Goal: Navigation & Orientation: Find specific page/section

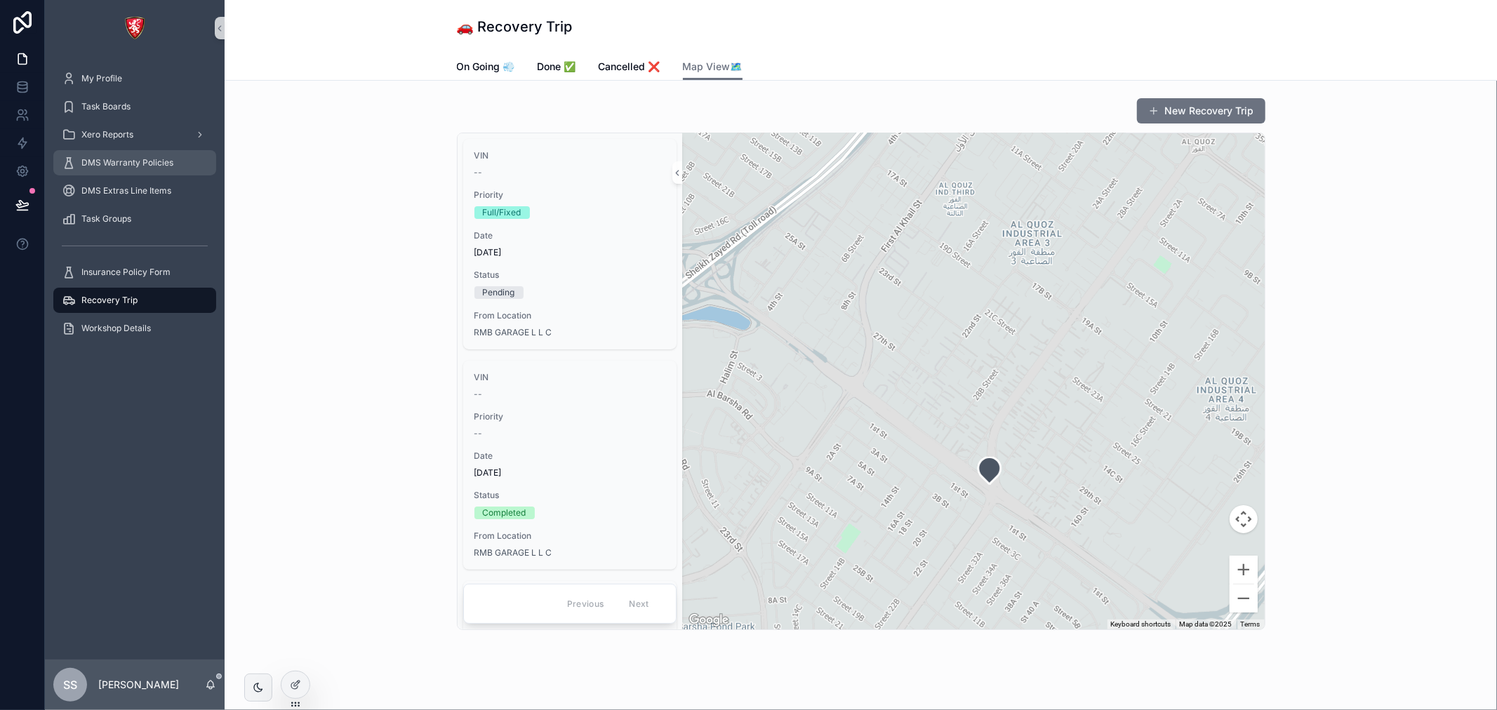
click at [155, 158] on span "DMS Warranty Policies" at bounding box center [127, 162] width 92 height 11
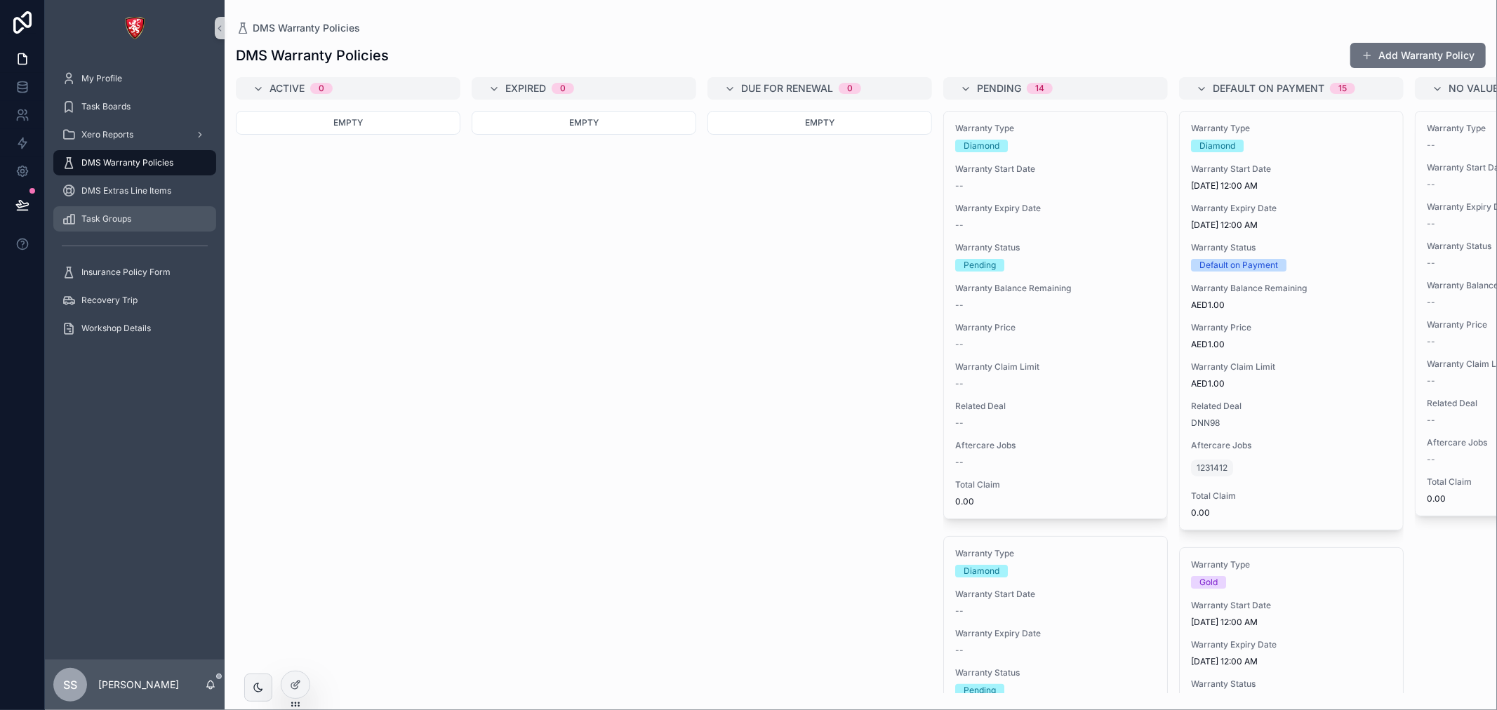
click at [168, 229] on div "Task Groups" at bounding box center [135, 219] width 146 height 22
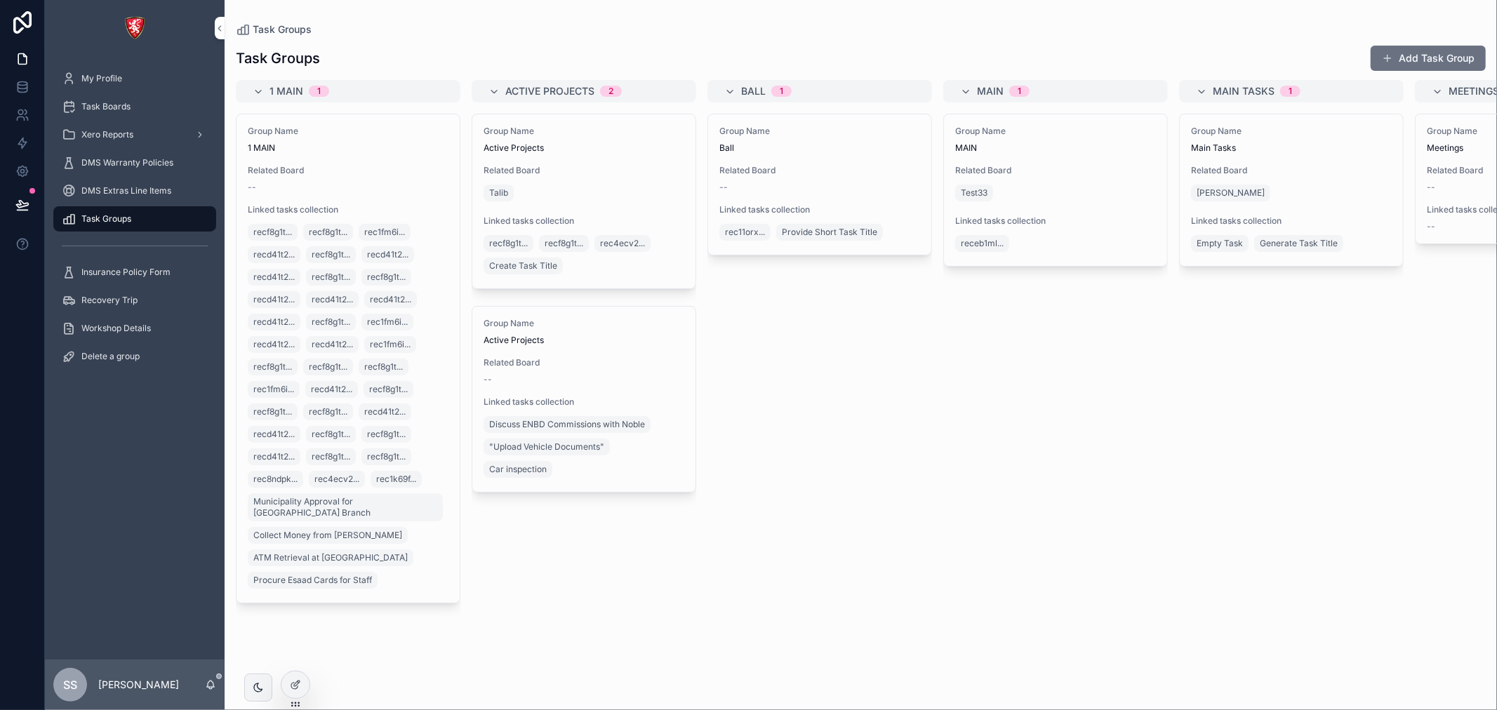
click at [384, 132] on span "Group Name" at bounding box center [348, 131] width 201 height 11
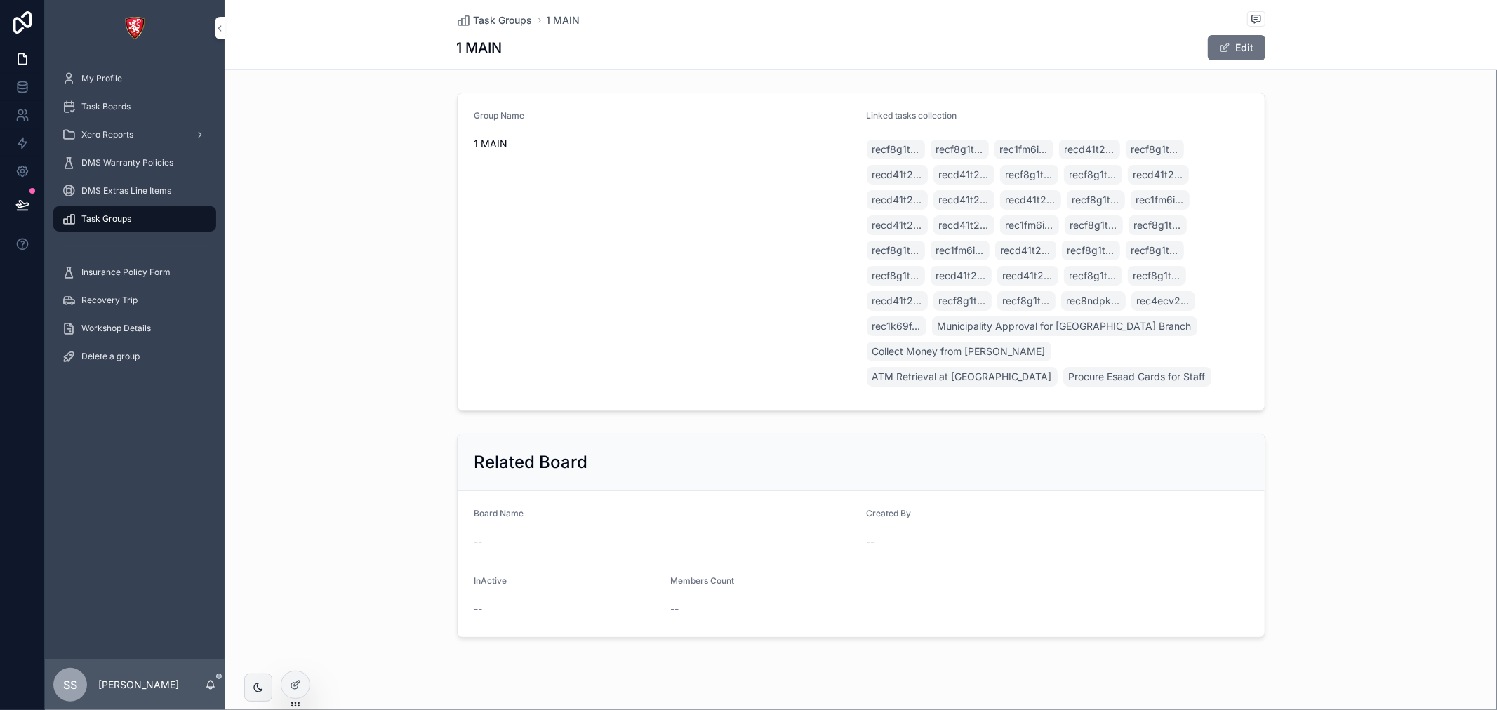
click at [117, 216] on span "Task Groups" at bounding box center [106, 218] width 50 height 11
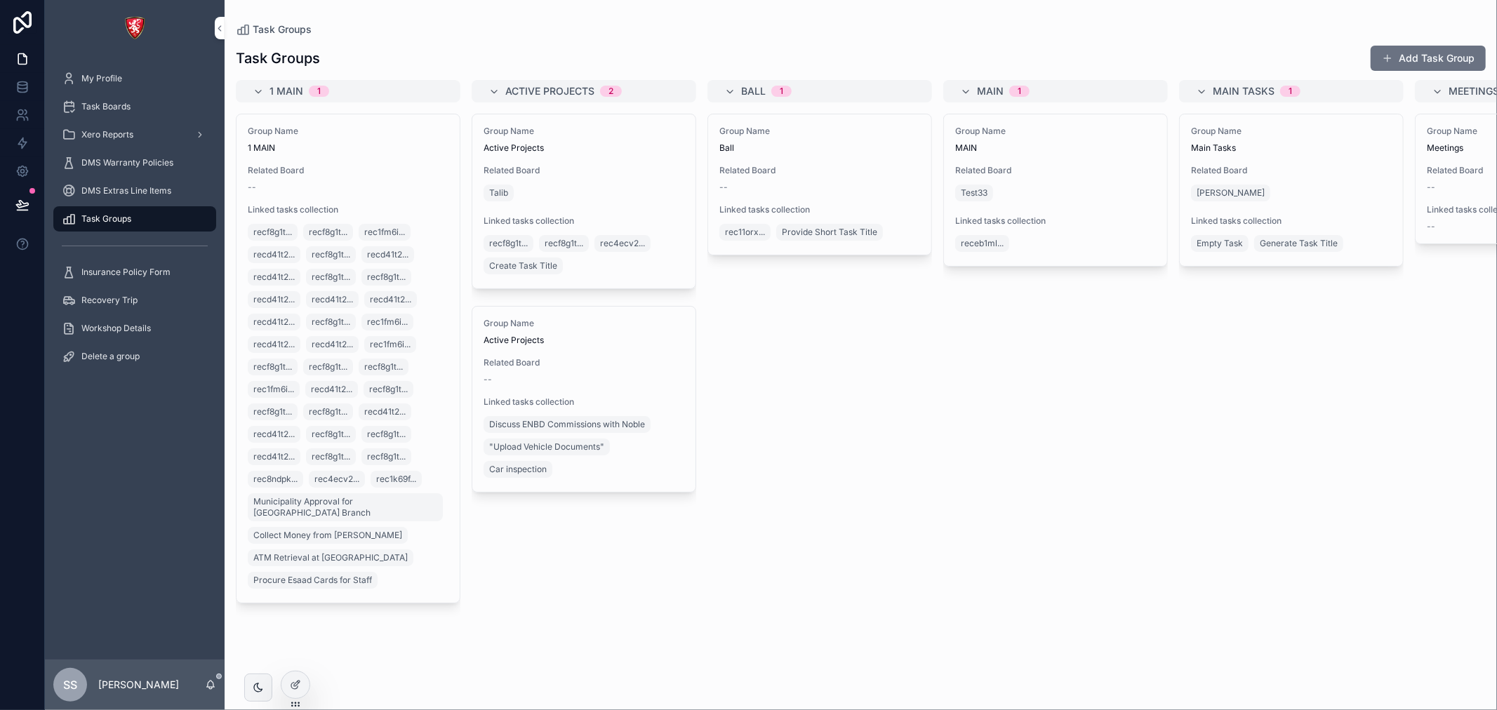
click at [948, 225] on div "Group Name MAIN Related Board Test33 Linked tasks collection receb1ml..." at bounding box center [1055, 190] width 223 height 152
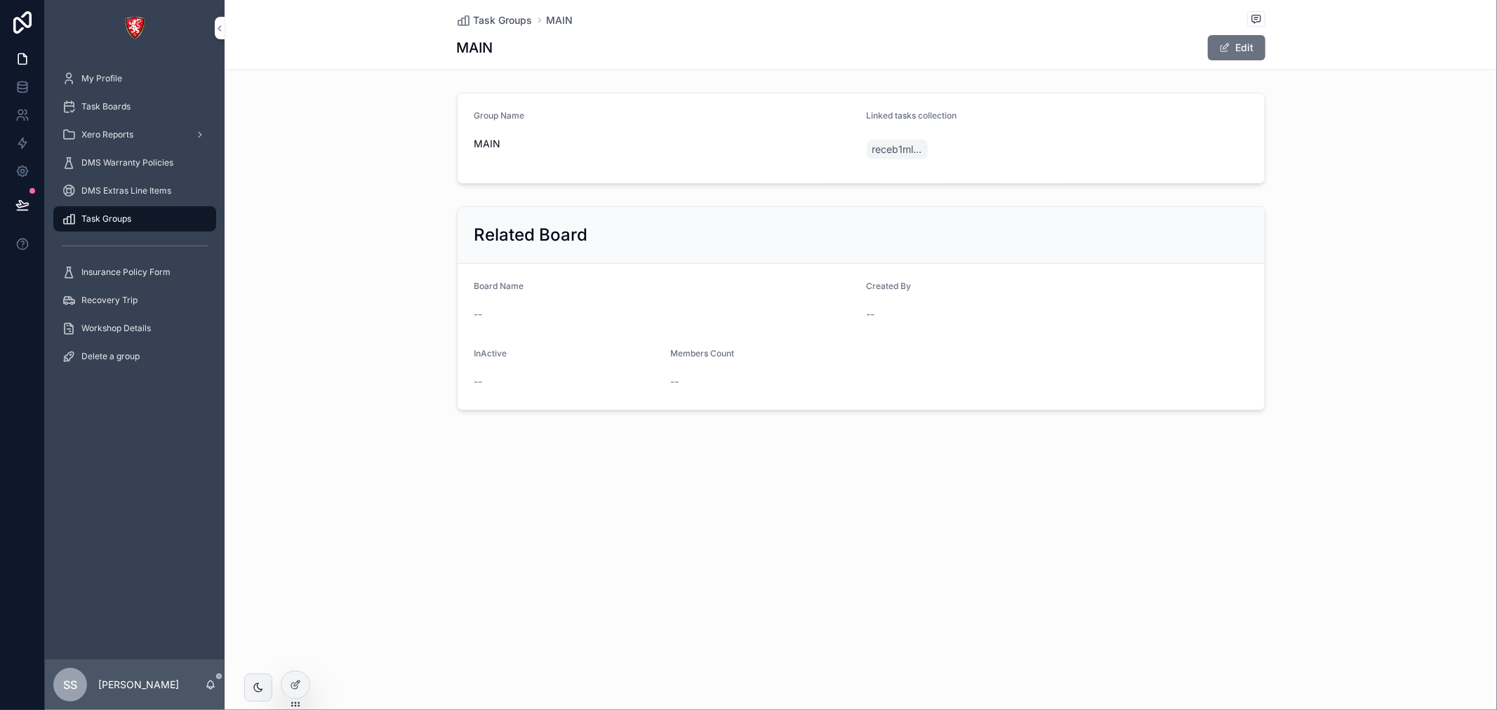
click at [500, 21] on span "Task Groups" at bounding box center [503, 20] width 59 height 14
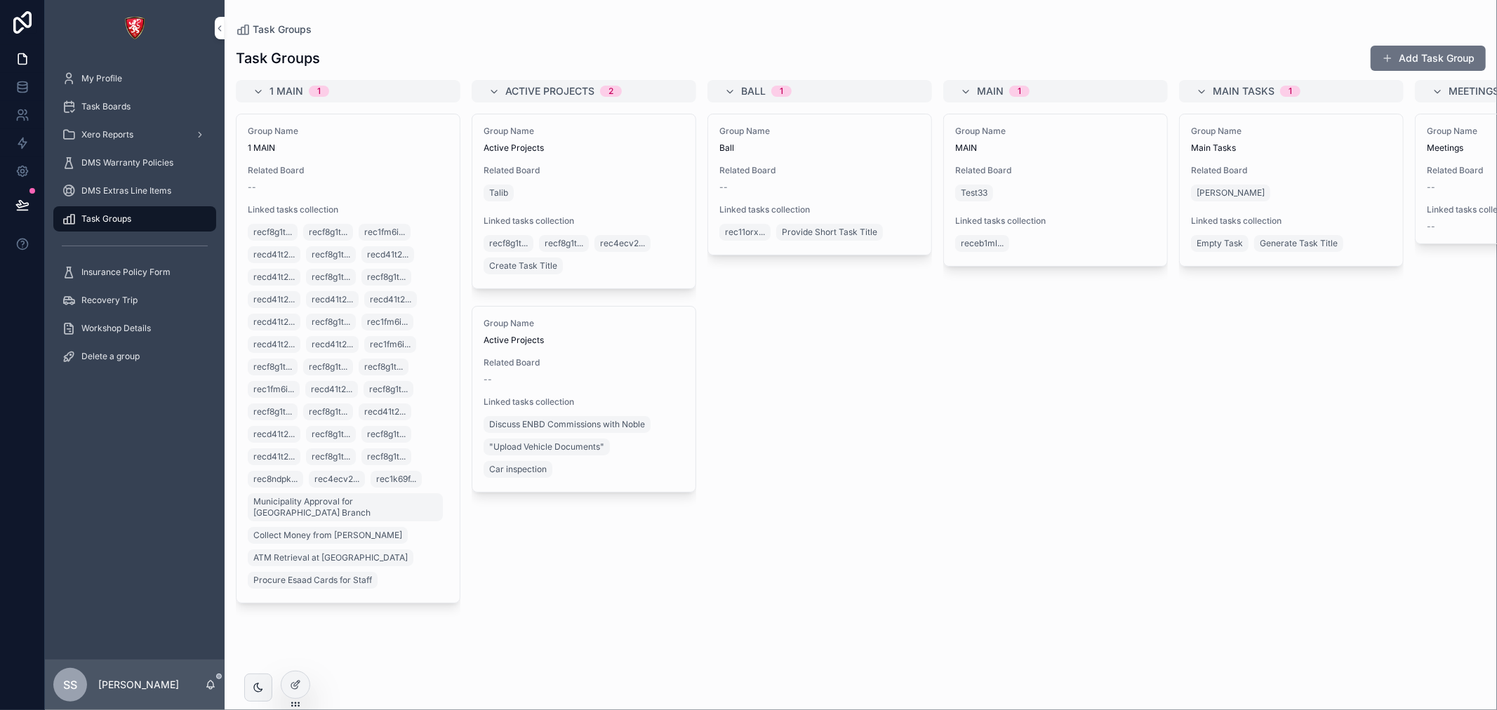
click at [1271, 179] on div "Related Board [PERSON_NAME]" at bounding box center [1291, 184] width 201 height 39
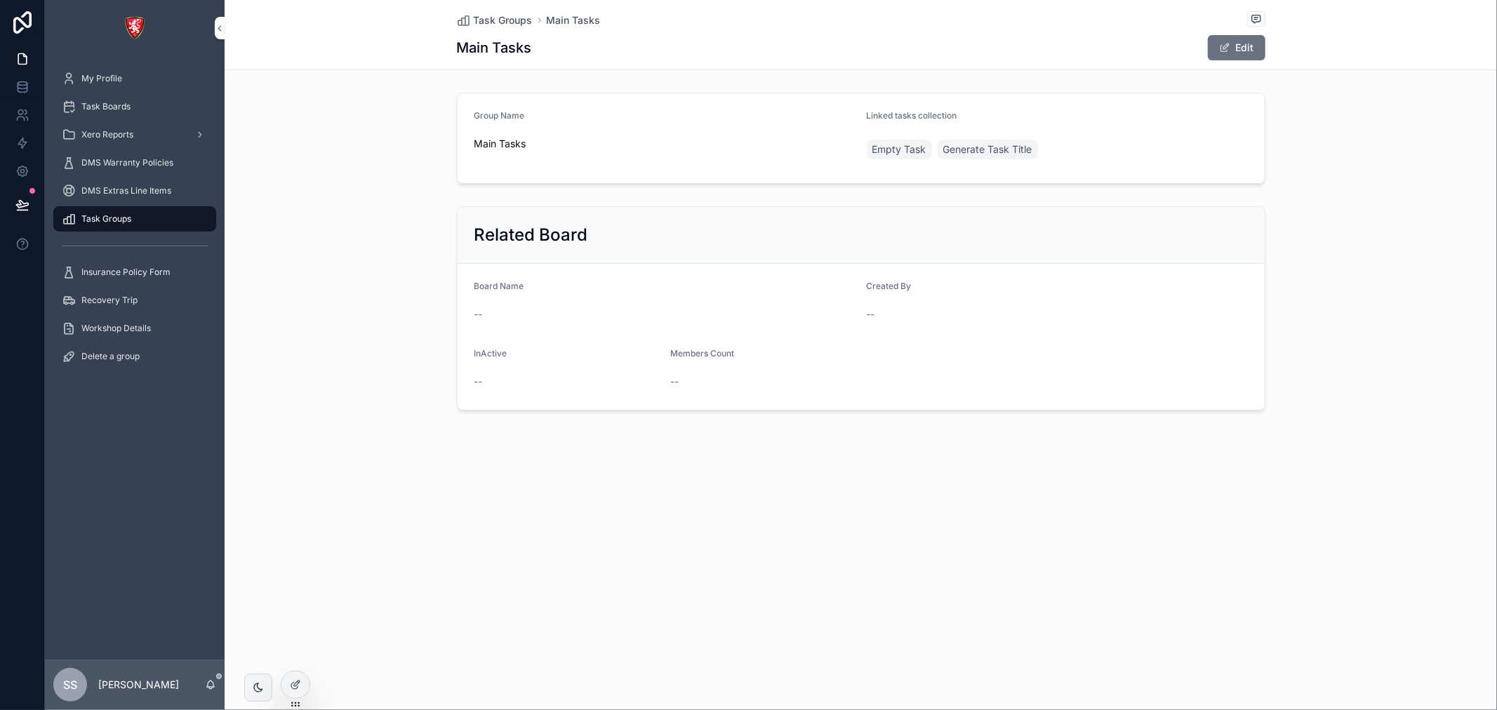
click at [532, 232] on h2 "Related Board" at bounding box center [532, 235] width 114 height 22
click at [541, 137] on span "Main Tasks" at bounding box center [665, 144] width 381 height 14
drag, startPoint x: 616, startPoint y: 24, endPoint x: 590, endPoint y: 20, distance: 26.3
click at [611, 24] on div "Task Groups Main Tasks" at bounding box center [861, 20] width 809 height 18
click at [569, 18] on span "Main Tasks" at bounding box center [574, 20] width 54 height 14
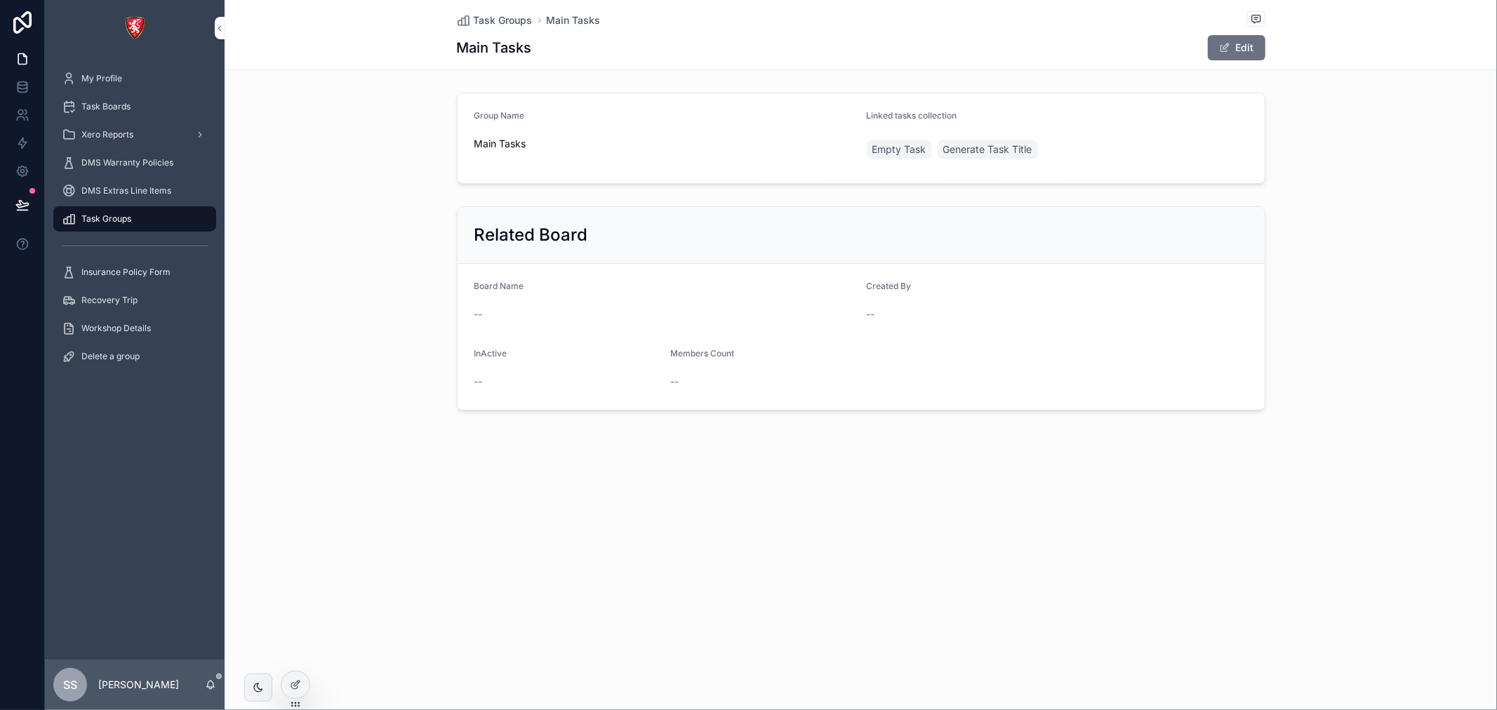
click at [567, 17] on span "Main Tasks" at bounding box center [574, 20] width 54 height 14
click at [515, 23] on span "Task Groups" at bounding box center [503, 20] width 59 height 14
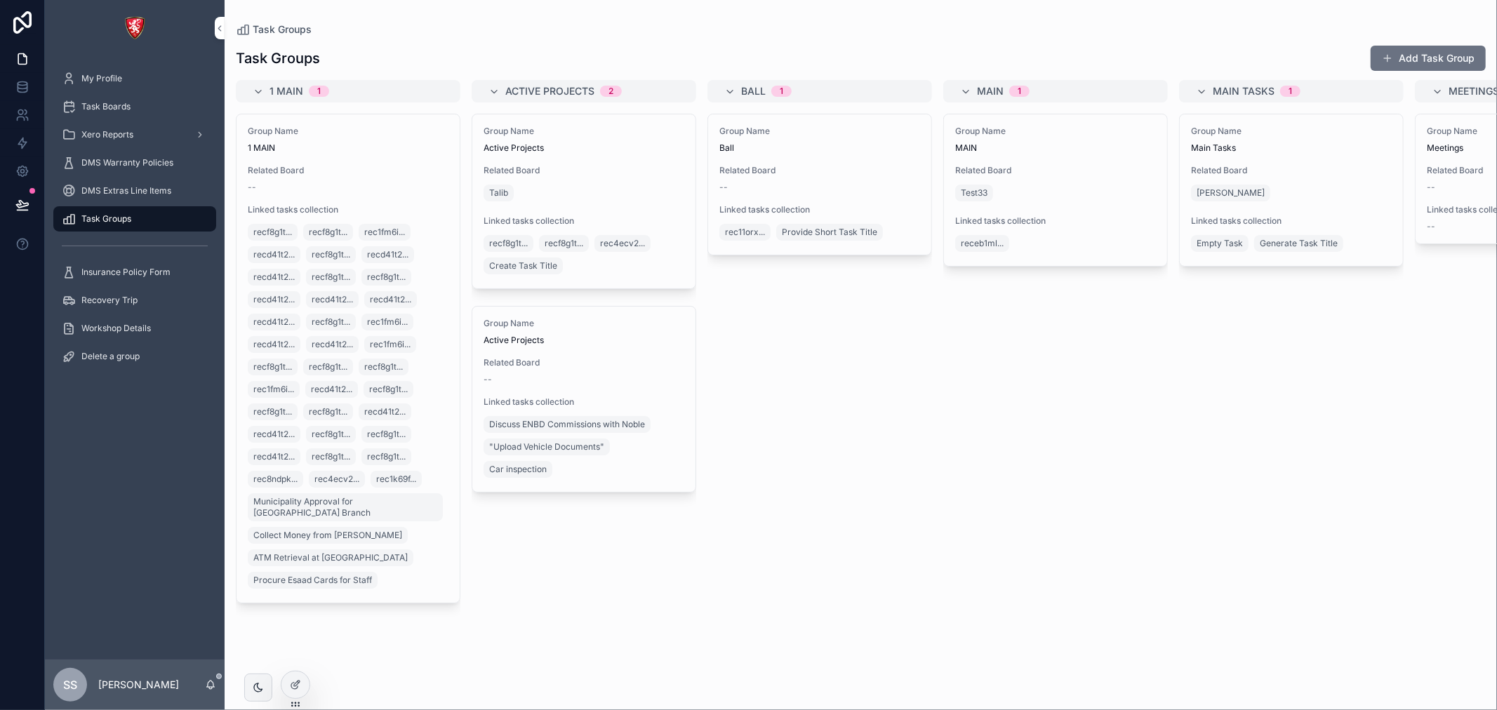
click at [131, 96] on div "Task Boards" at bounding box center [135, 106] width 146 height 22
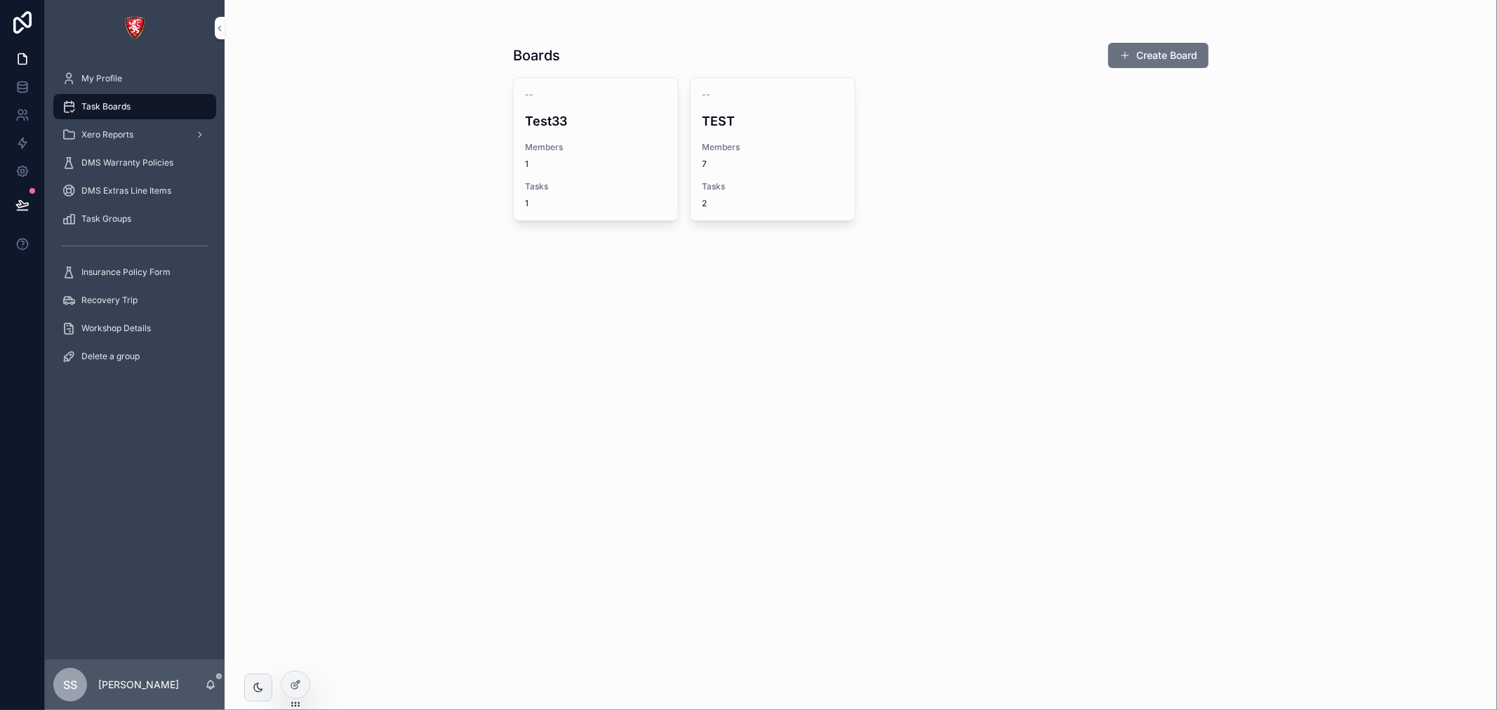
click at [745, 202] on div "2" at bounding box center [773, 203] width 142 height 11
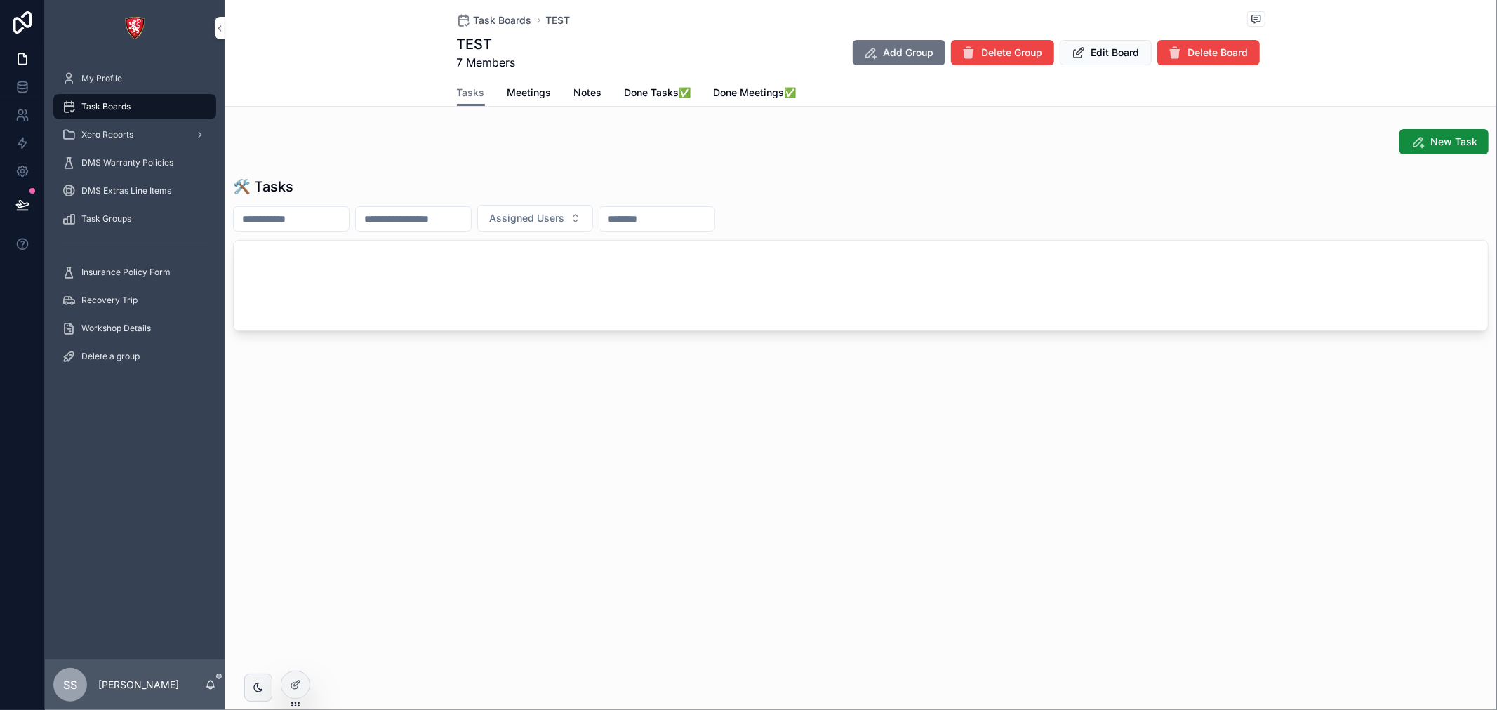
click at [531, 92] on span "Meetings" at bounding box center [530, 93] width 44 height 14
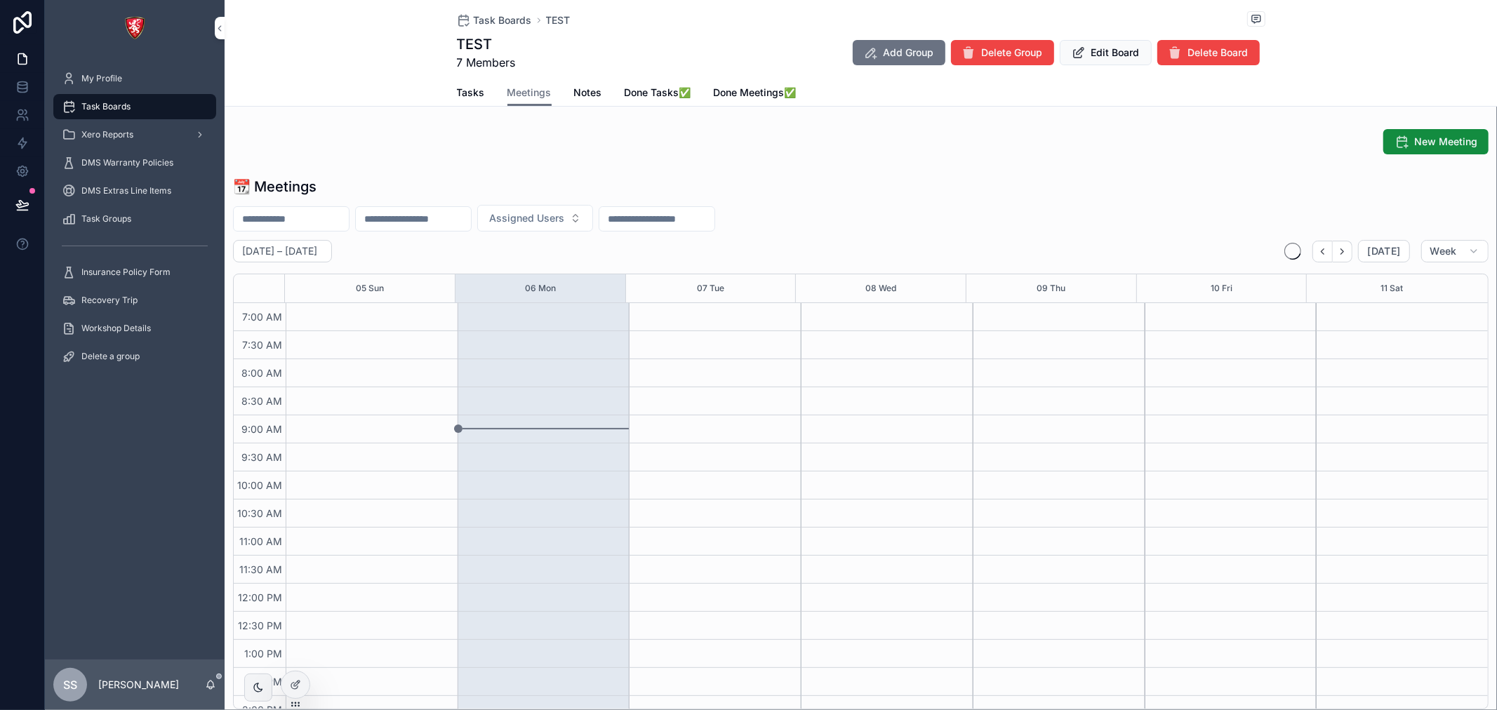
scroll to position [393, 0]
click at [574, 86] on span "Notes" at bounding box center [588, 93] width 28 height 14
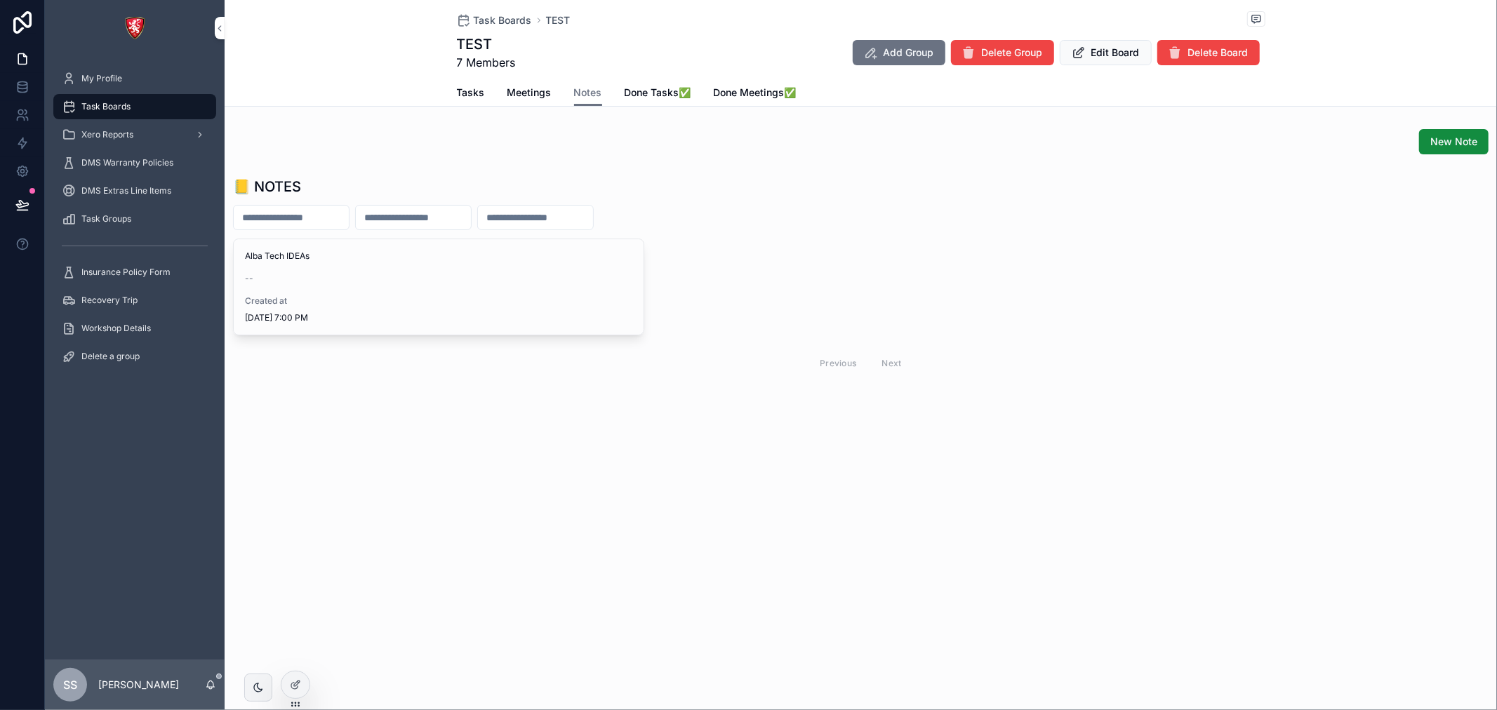
click at [660, 87] on span "Done Tasks✅" at bounding box center [658, 93] width 67 height 14
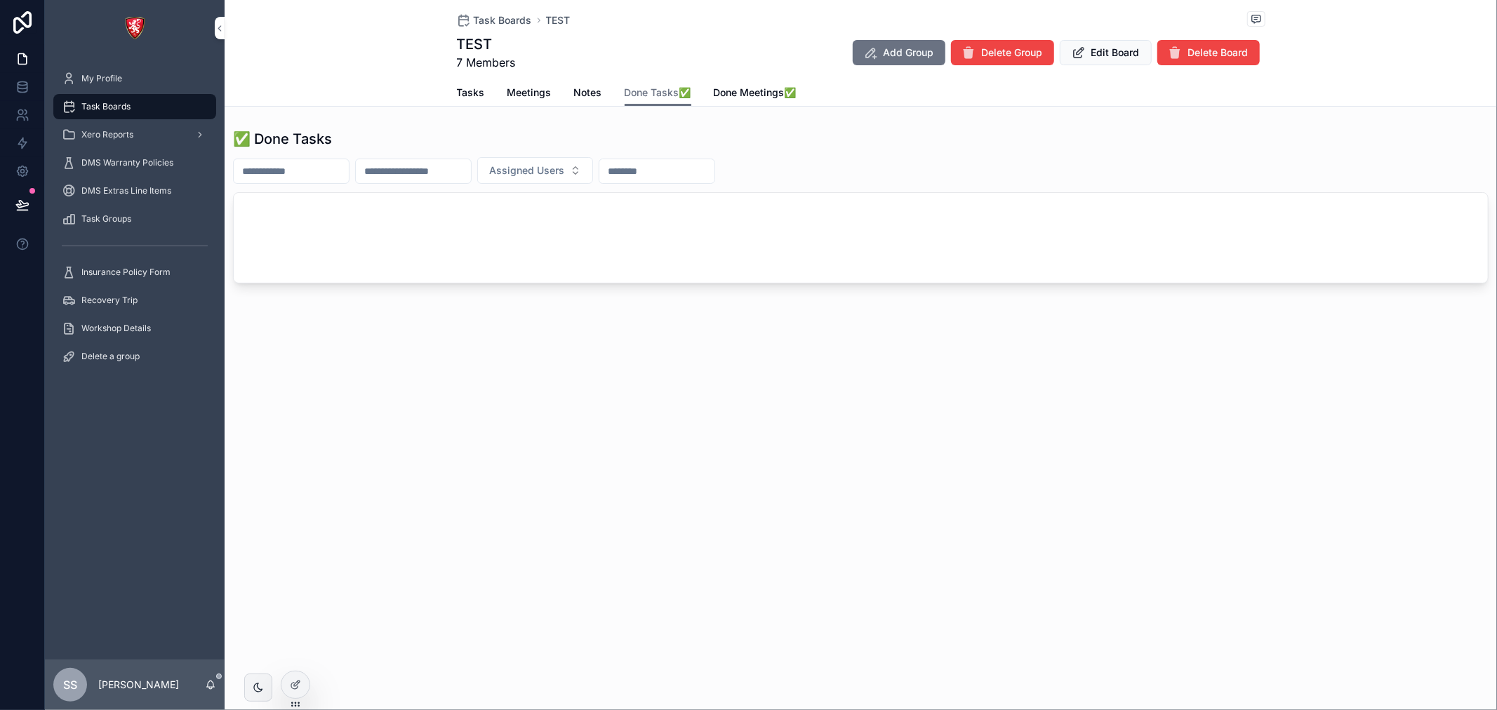
click at [566, 95] on div "Tasks Meetings Notes Done Tasks✅ Done Meetings✅" at bounding box center [861, 92] width 809 height 27
click at [599, 89] on span "Notes" at bounding box center [588, 93] width 28 height 14
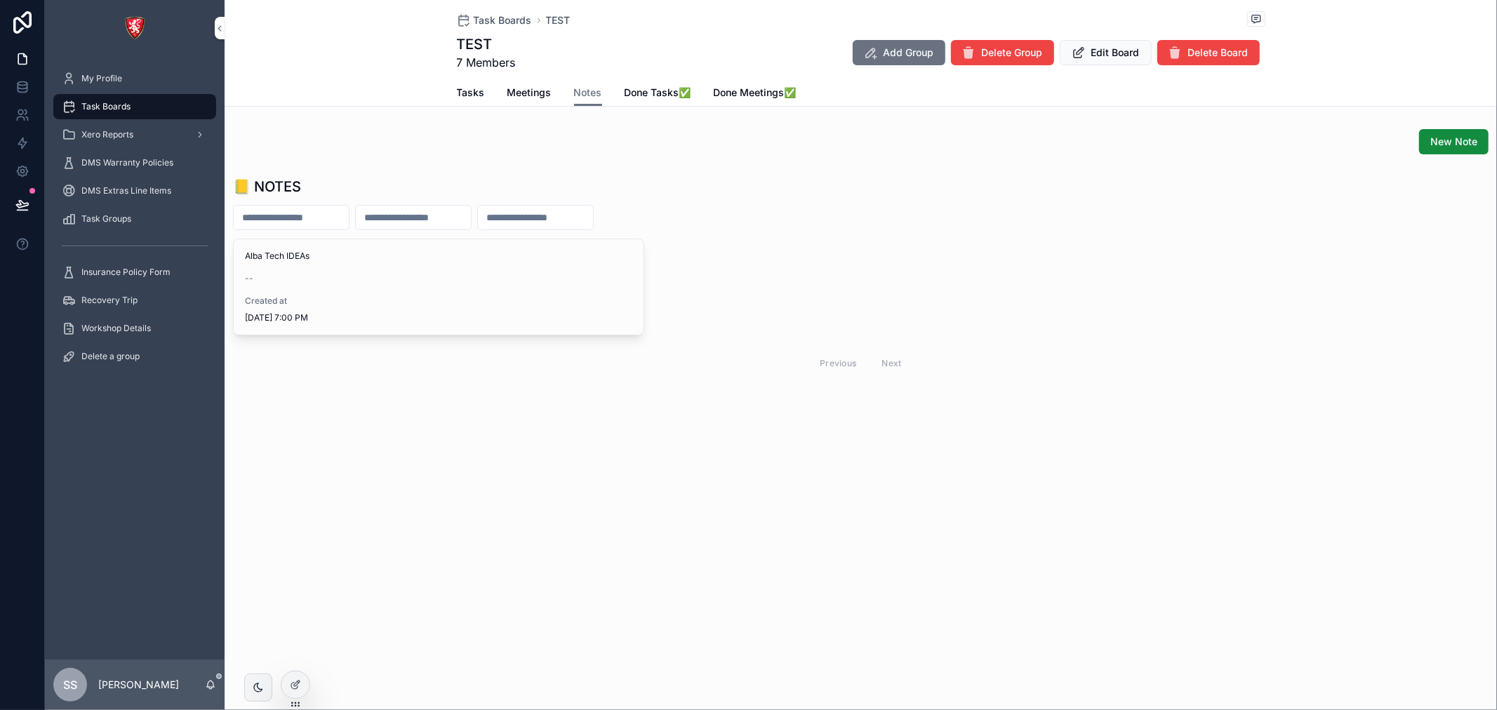
click at [408, 260] on span "Alba Tech IDEAs" at bounding box center [438, 256] width 387 height 11
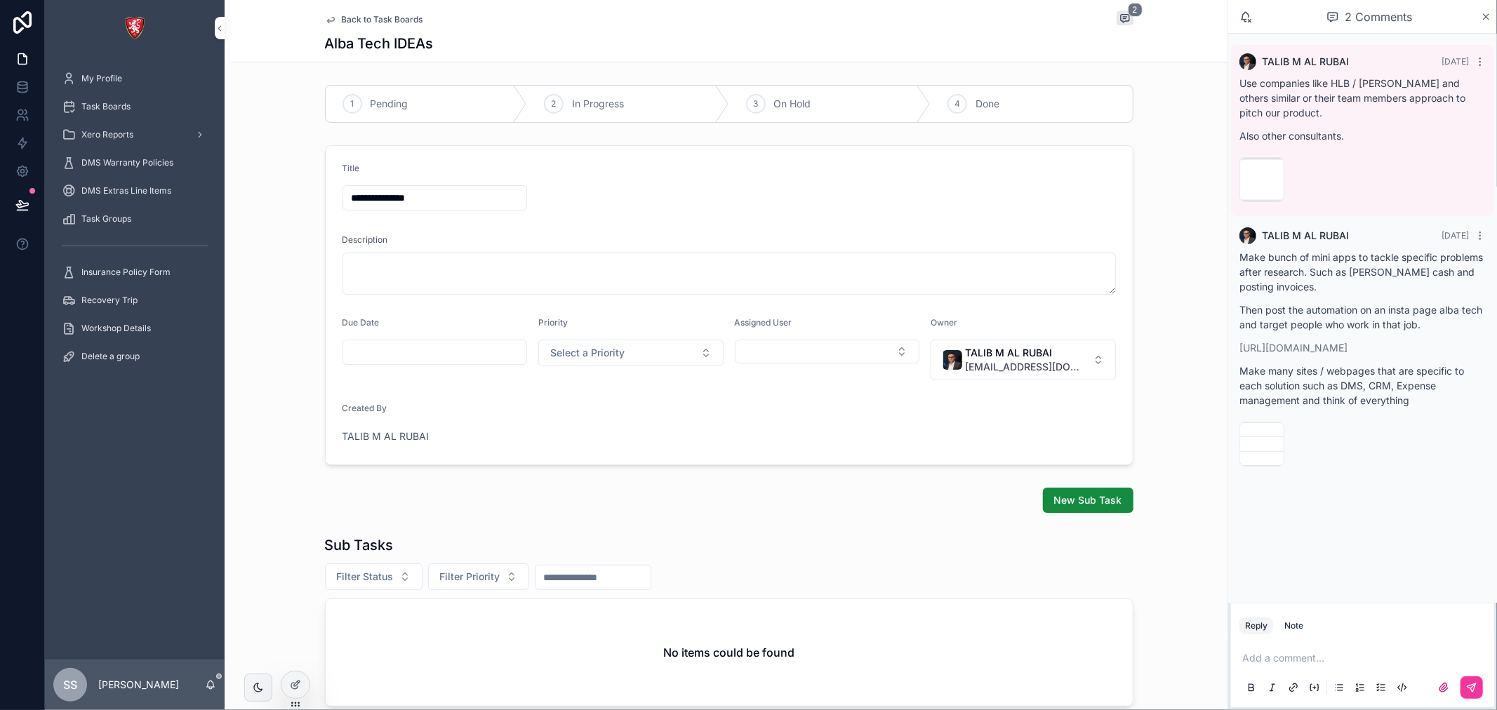
click at [402, 16] on span "Back to Task Boards" at bounding box center [382, 19] width 81 height 11
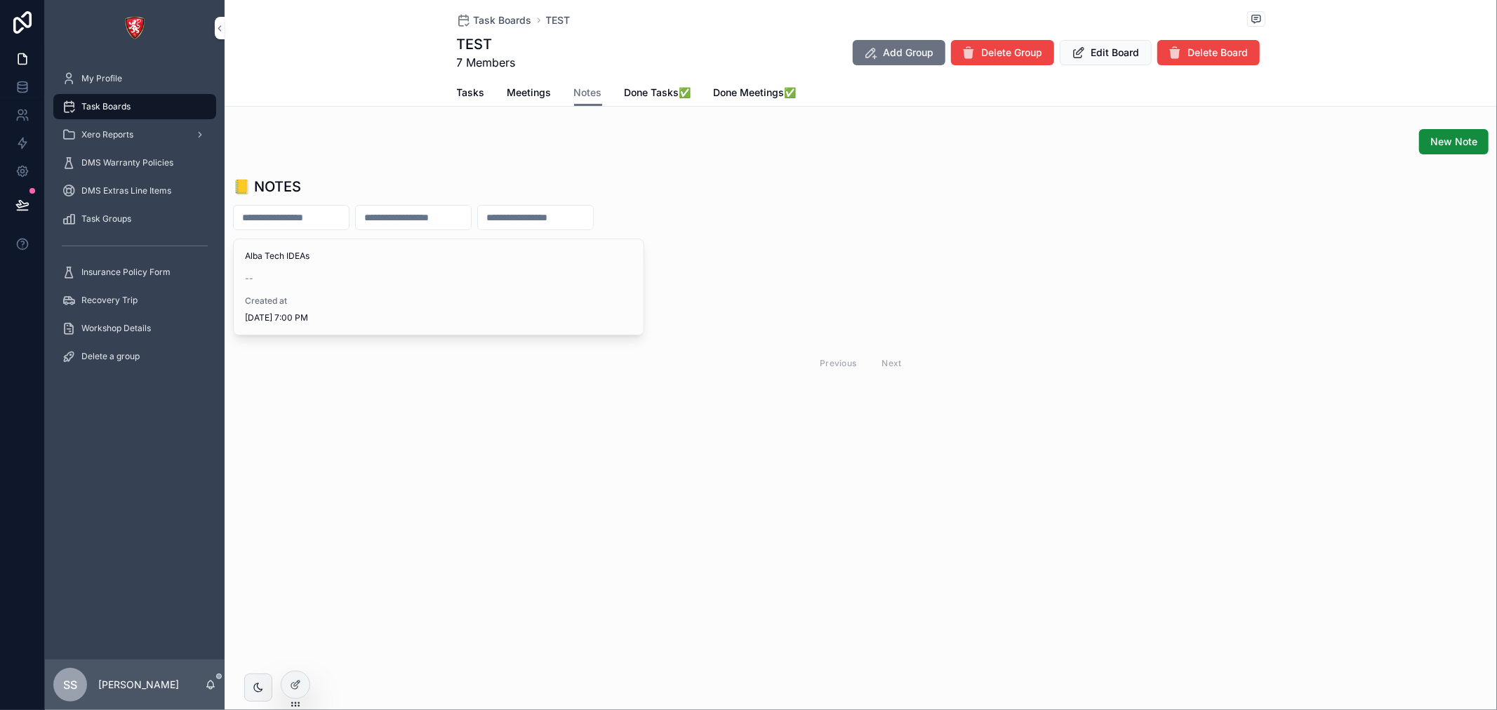
click at [87, 65] on div "My Profile" at bounding box center [135, 79] width 180 height 28
click at [20, 88] on icon at bounding box center [22, 87] width 9 height 6
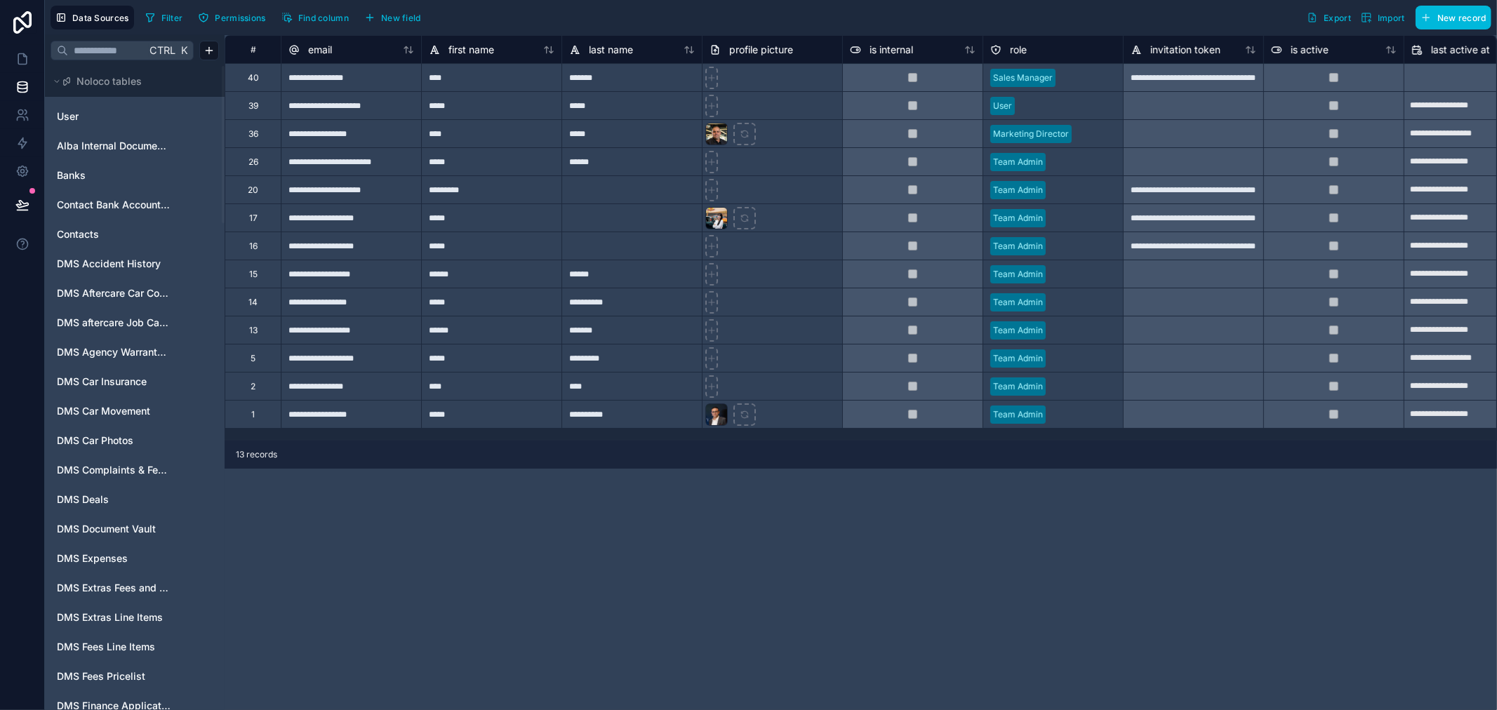
click at [100, 66] on div "Noloco tables" at bounding box center [135, 81] width 180 height 31
click at [100, 53] on input "text" at bounding box center [107, 50] width 78 height 25
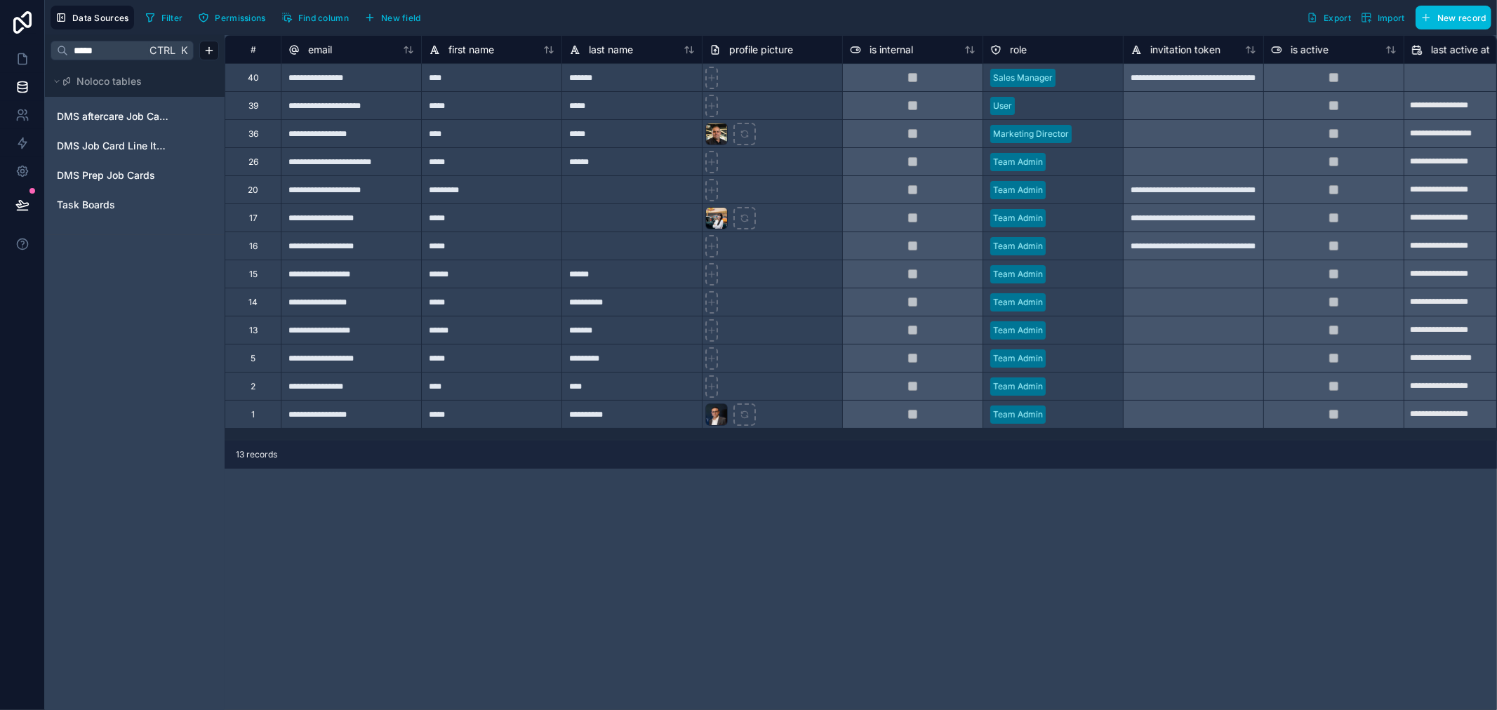
type input "*****"
click at [95, 204] on span "Task Boards" at bounding box center [86, 205] width 58 height 14
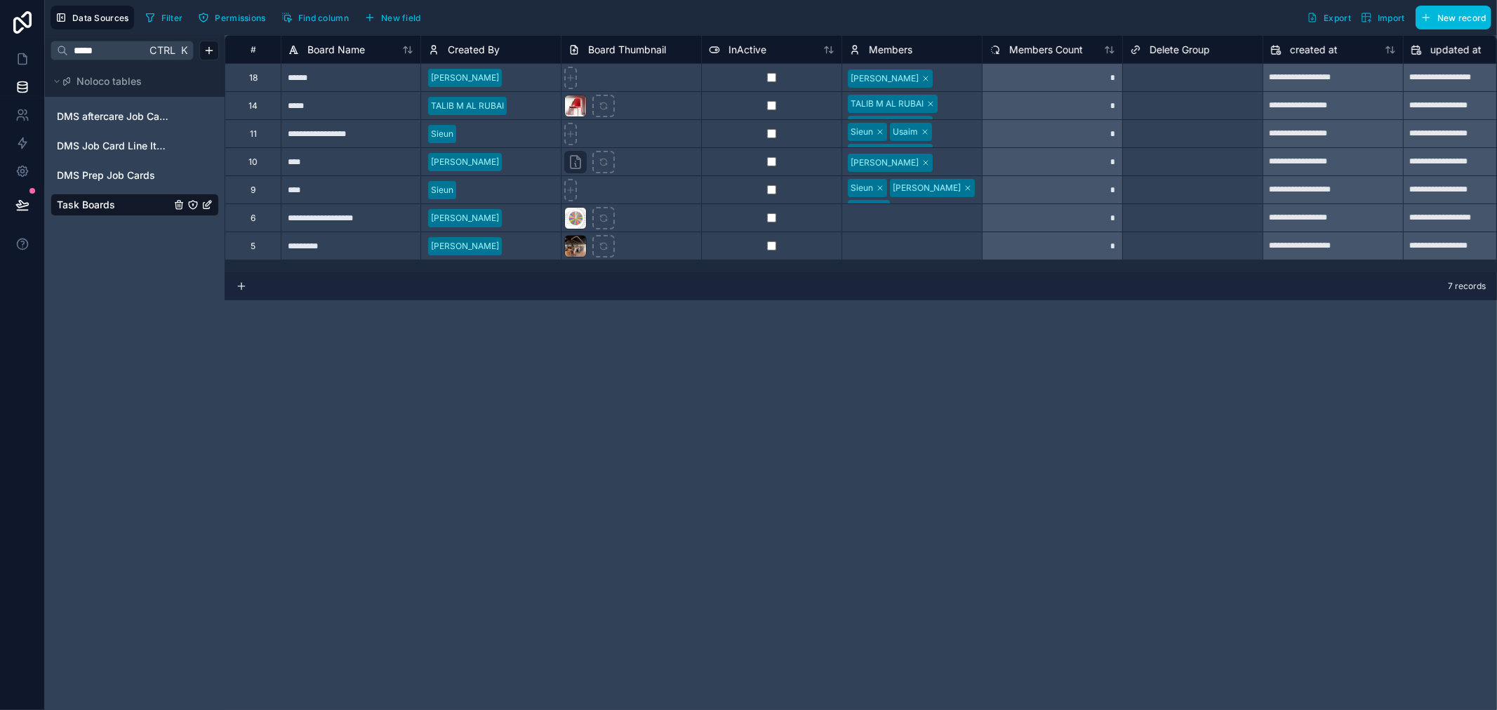
scroll to position [0, 79]
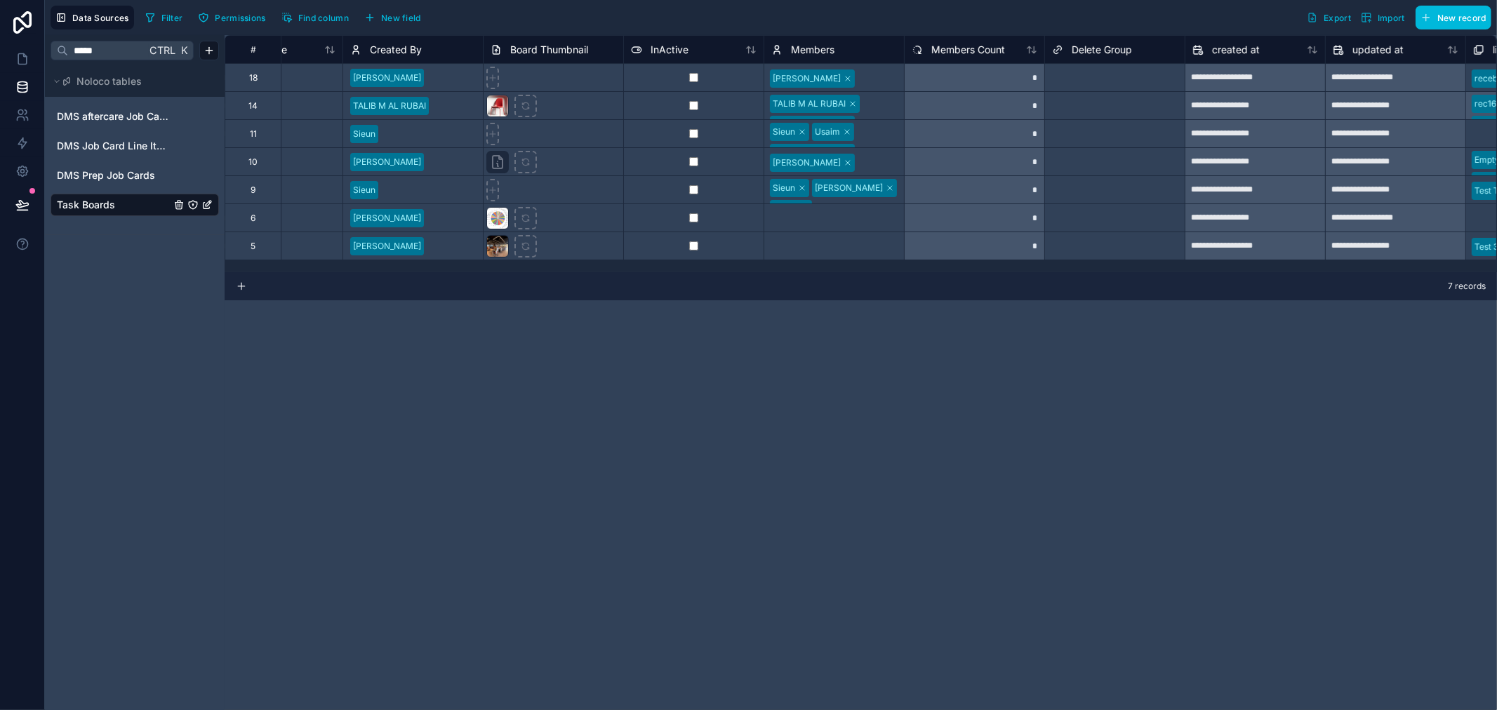
click at [880, 120] on div "Sieun [PERSON_NAME]" at bounding box center [834, 133] width 140 height 27
click at [885, 108] on div "TALIB M AL RUBAI Jhazz Kenan" at bounding box center [834, 105] width 140 height 27
click at [883, 79] on div at bounding box center [878, 79] width 35 height 14
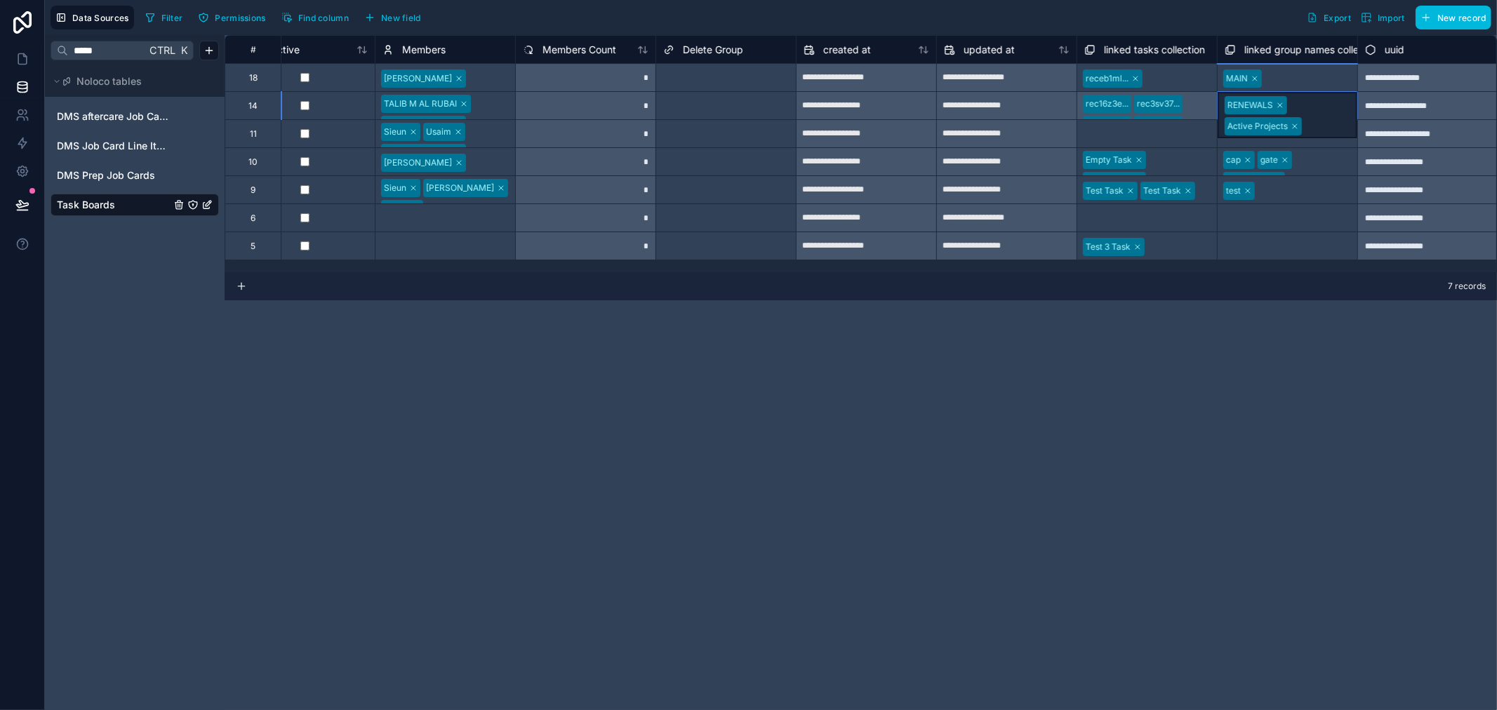
click at [1334, 107] on div "RENEWALS Active Projects" at bounding box center [1288, 115] width 140 height 46
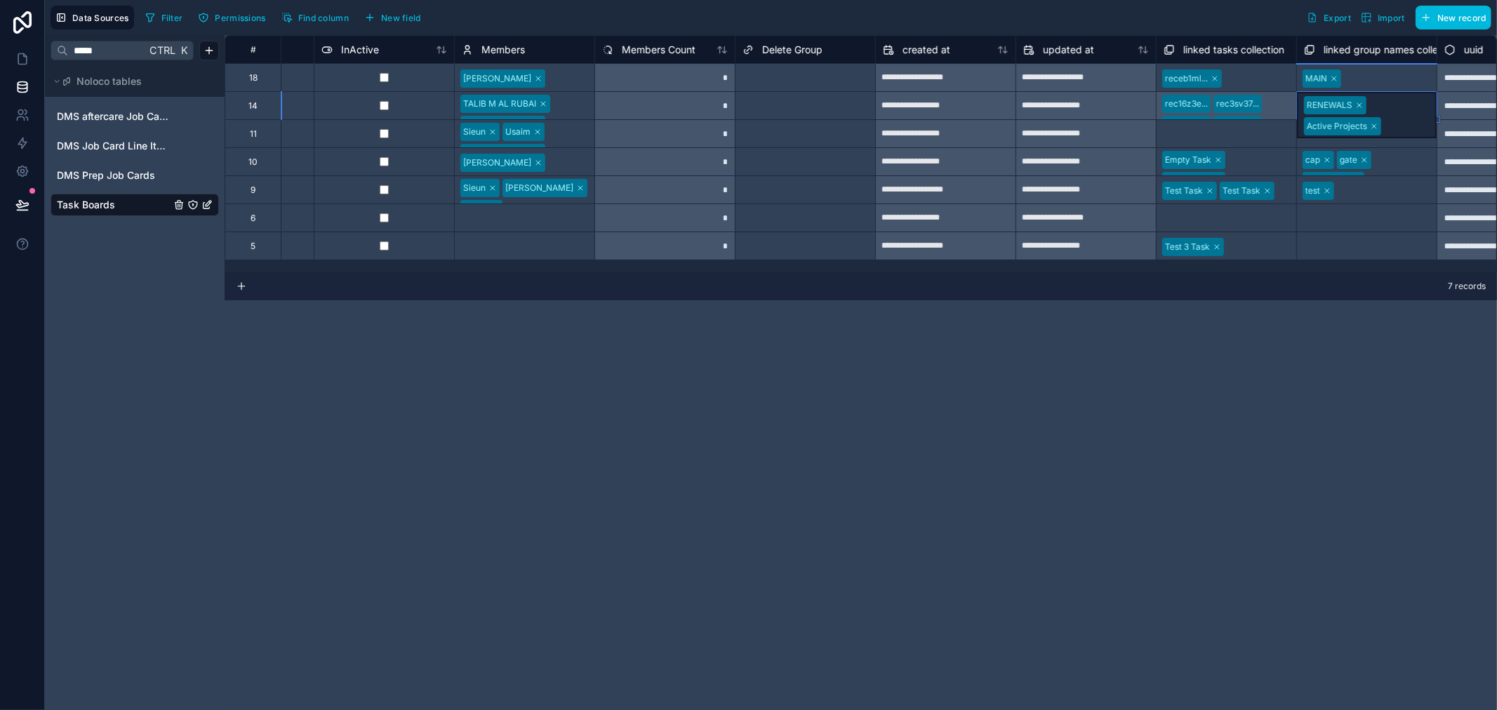
scroll to position [0, 312]
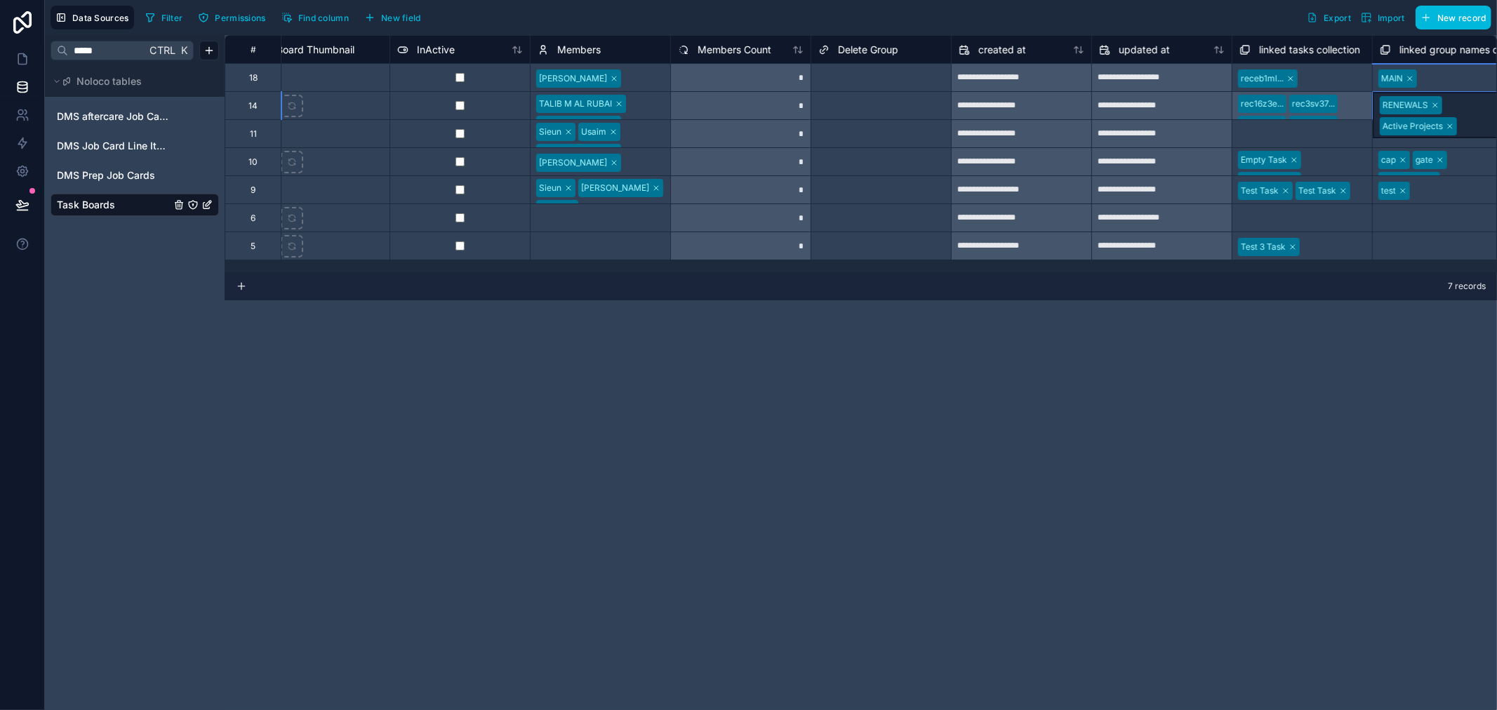
click at [618, 132] on div "Sieun [PERSON_NAME]" at bounding box center [601, 133] width 140 height 27
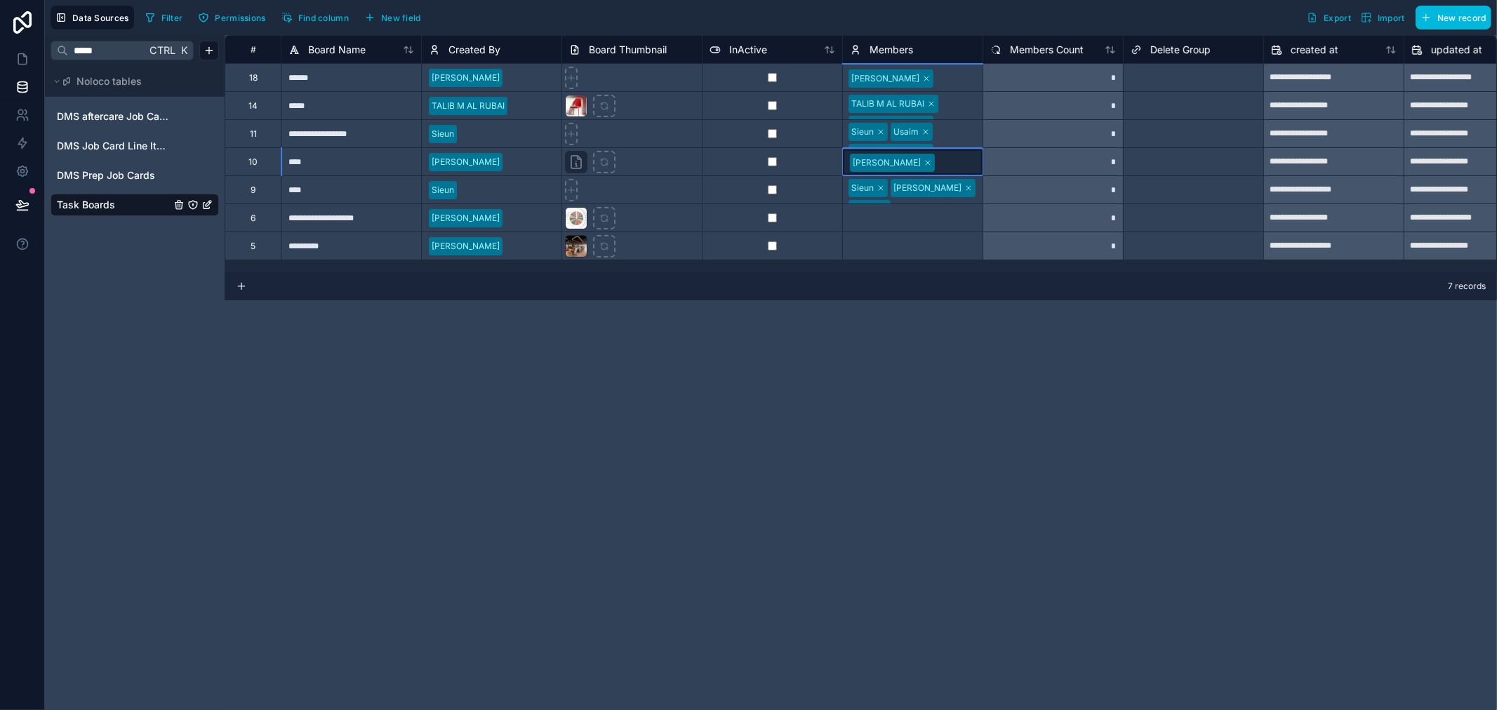
scroll to position [0, 0]
click at [963, 113] on div "**********" at bounding box center [1095, 147] width 1741 height 225
click at [963, 128] on div "Sieun [PERSON_NAME]" at bounding box center [913, 143] width 140 height 46
click at [962, 130] on div "Sieun [PERSON_NAME]" at bounding box center [913, 143] width 140 height 46
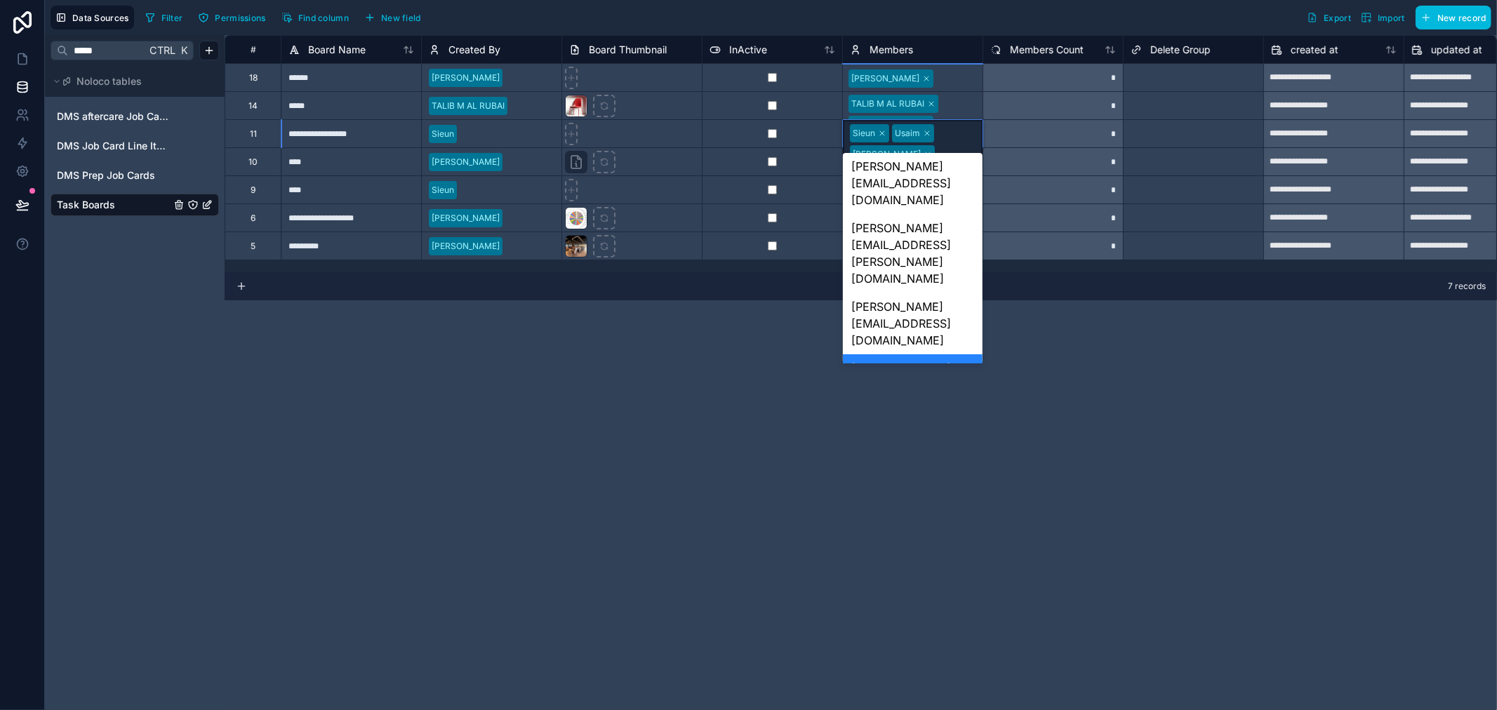
scroll to position [171, 0]
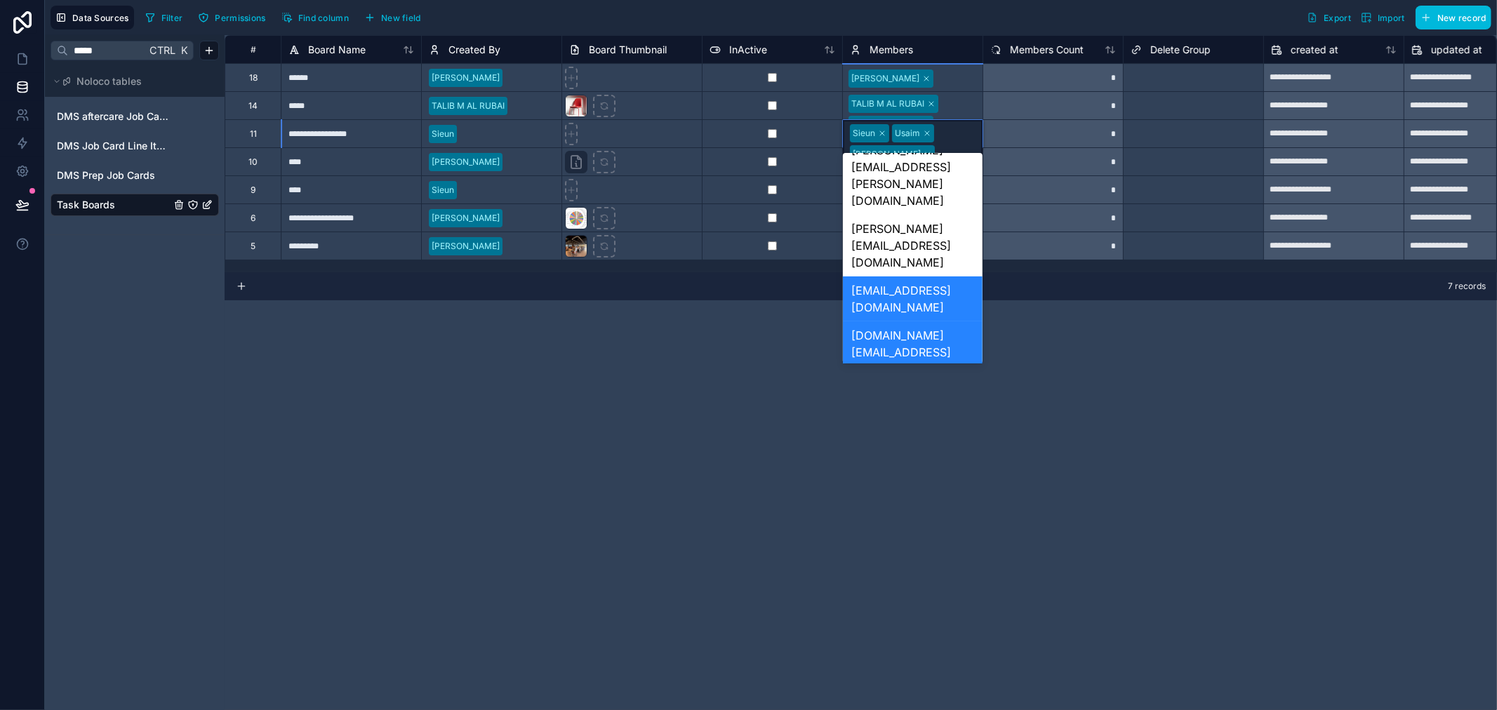
click at [901, 507] on div "[PERSON_NAME][EMAIL_ADDRESS][DOMAIN_NAME]" at bounding box center [913, 538] width 140 height 62
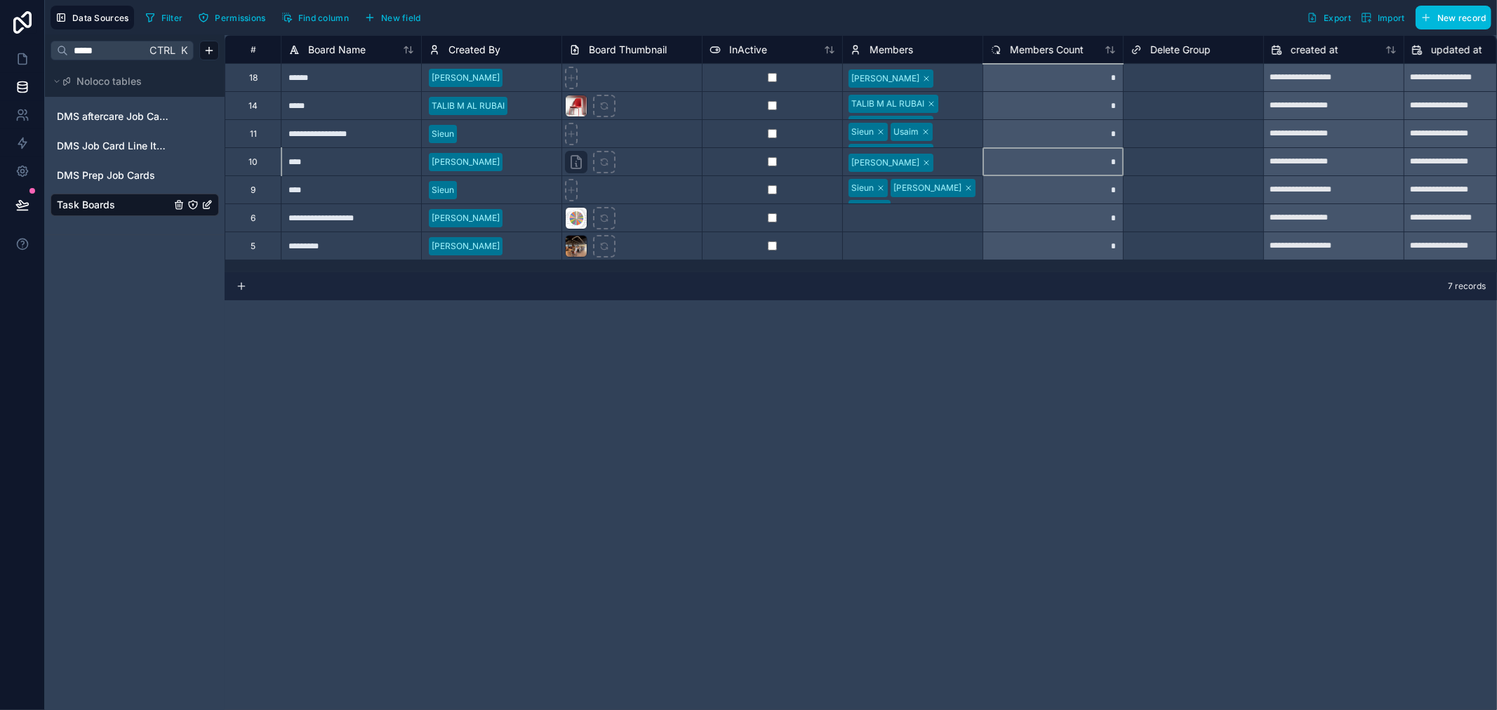
click at [1013, 173] on div "*" at bounding box center [1053, 161] width 140 height 28
click at [18, 57] on icon at bounding box center [22, 59] width 8 height 11
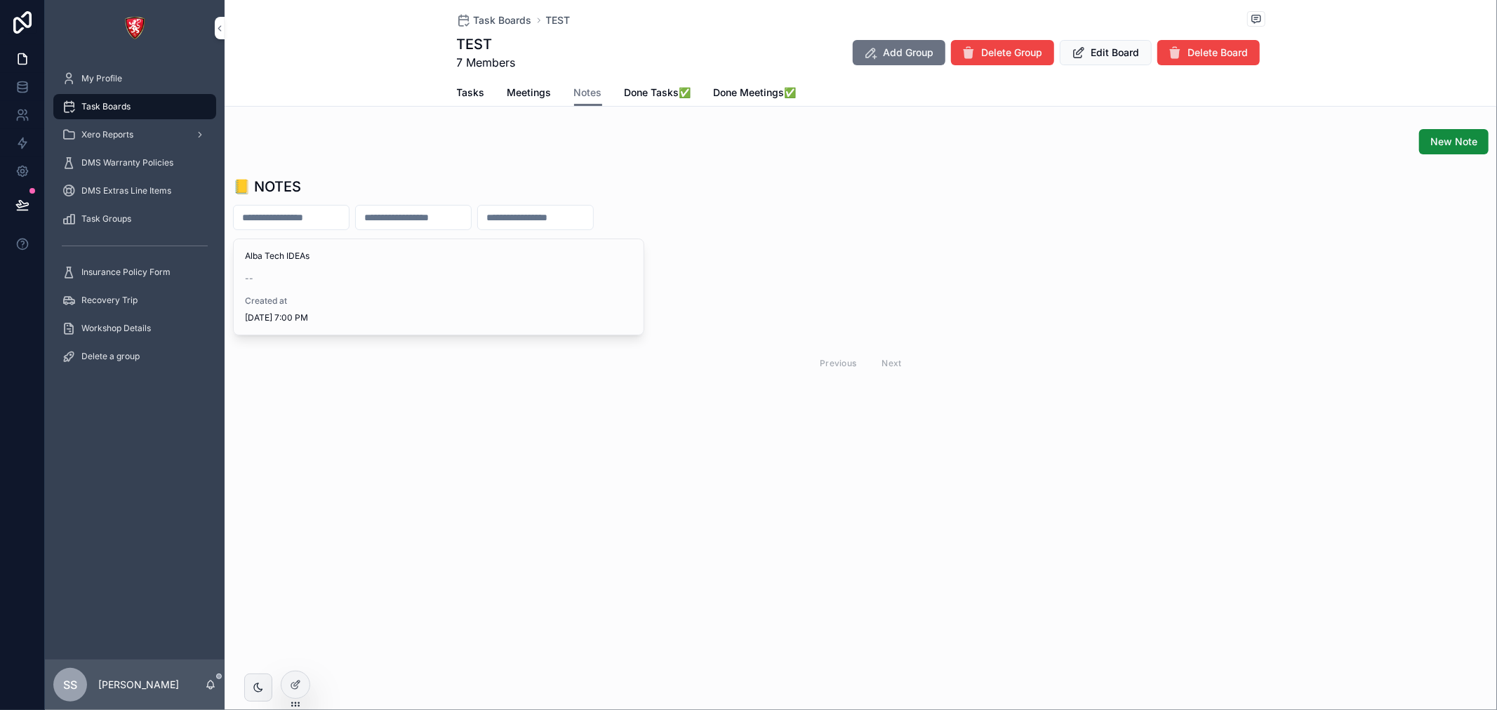
click at [497, 23] on span "Task Boards" at bounding box center [503, 20] width 58 height 14
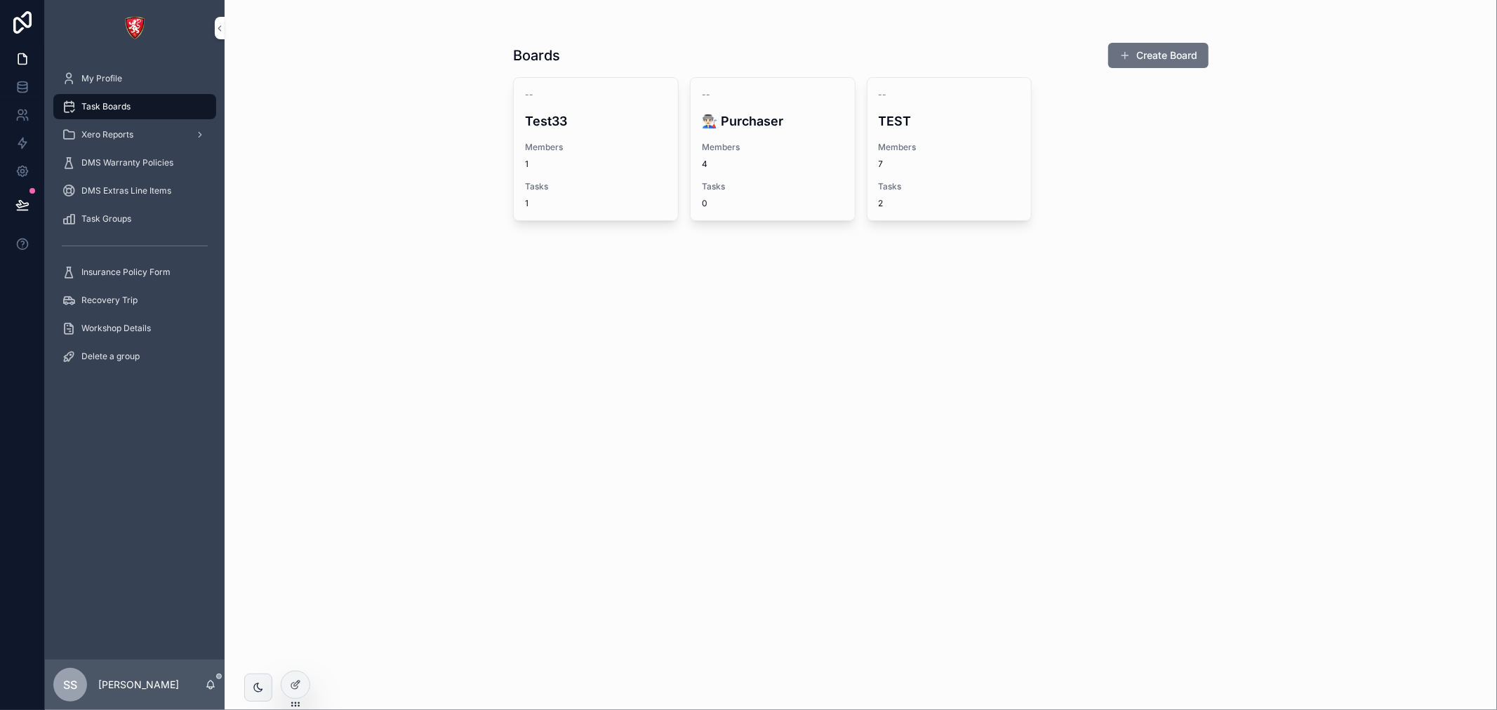
click at [705, 166] on span "4" at bounding box center [773, 164] width 142 height 11
